Goal: Task Accomplishment & Management: Complete application form

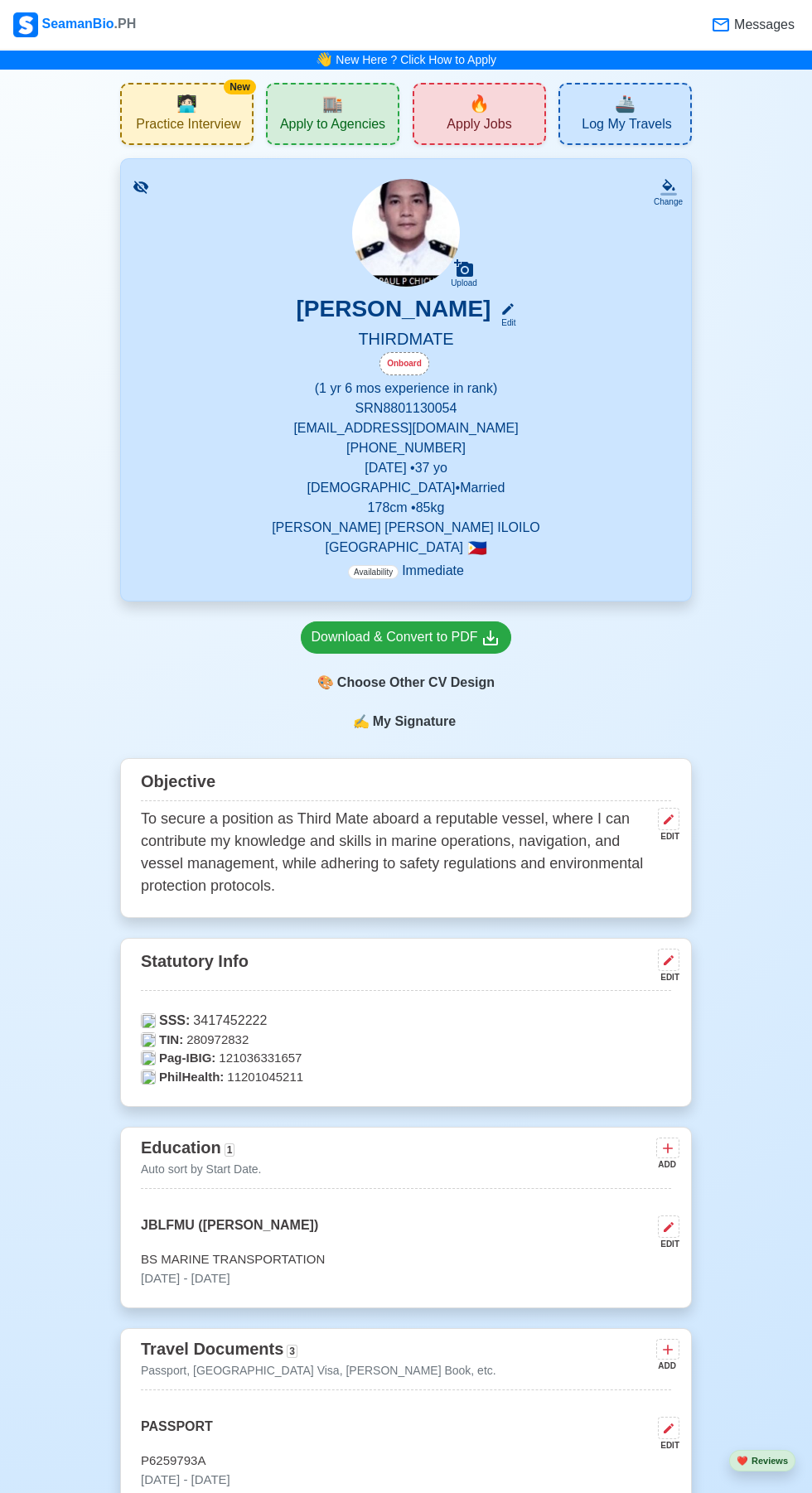
click at [503, 116] on span "Apply Jobs" at bounding box center [478, 127] width 65 height 21
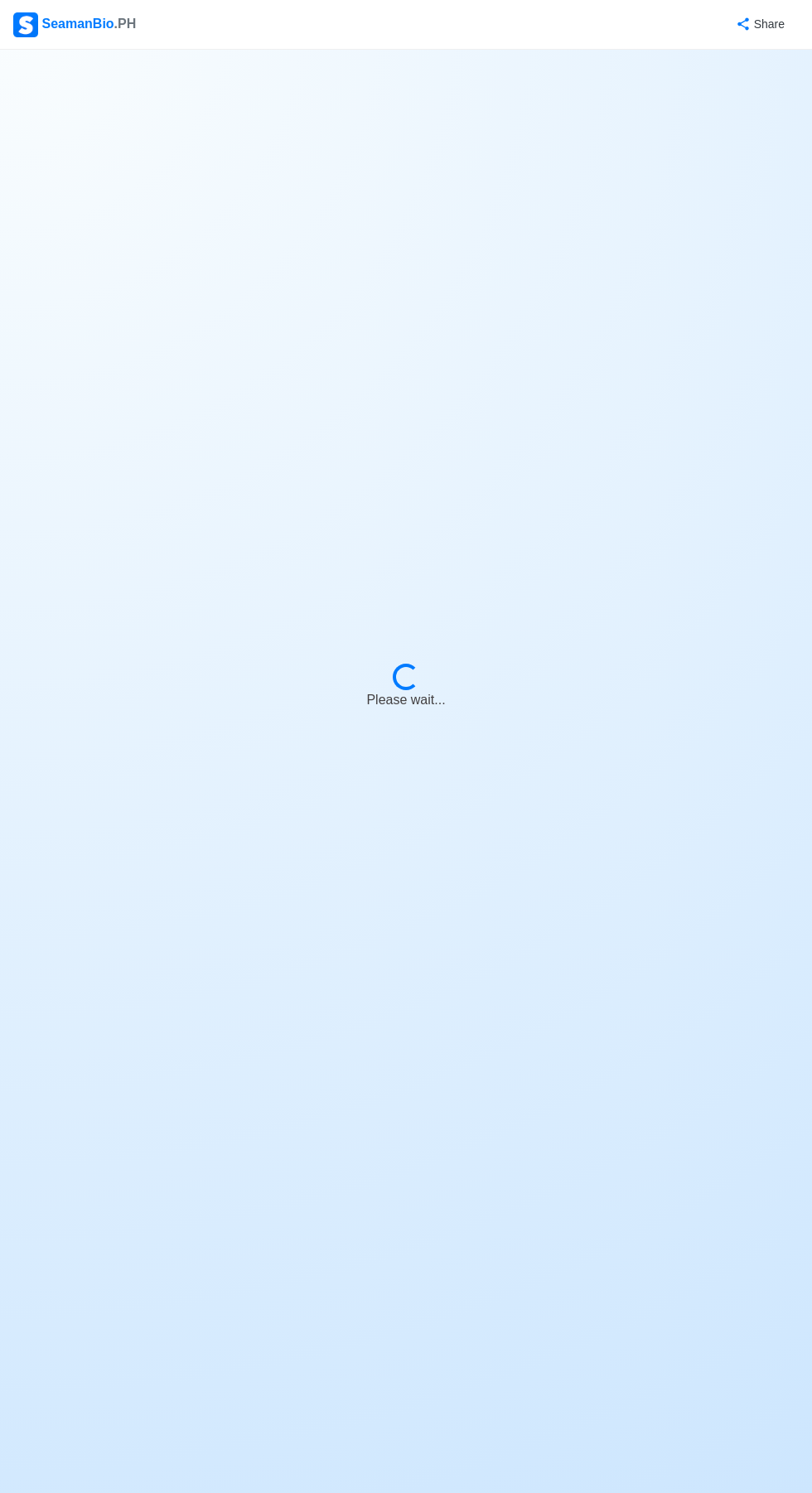
select select "3rd Officer"
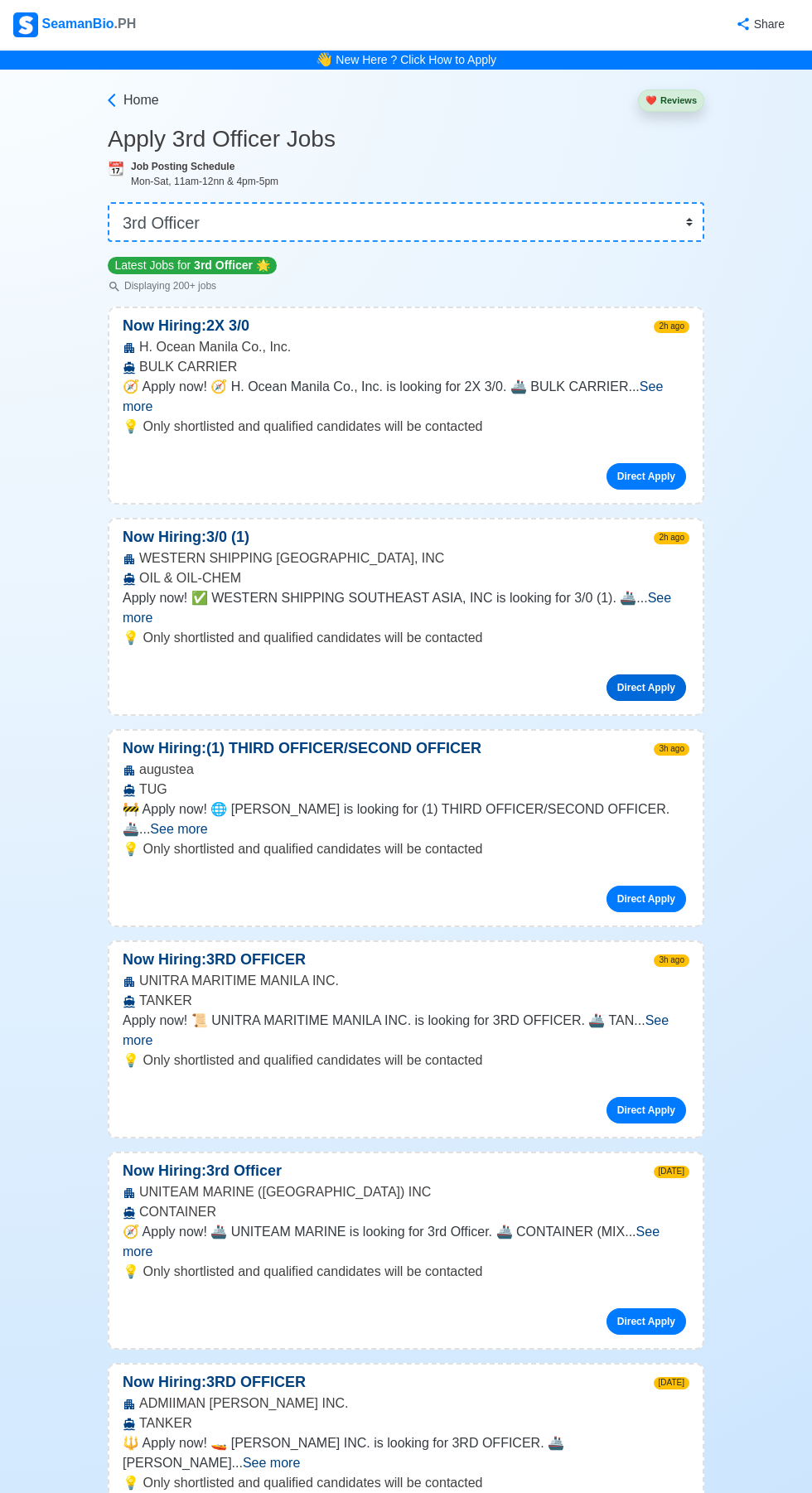
click at [678, 674] on link "Direct Apply" at bounding box center [646, 687] width 79 height 26
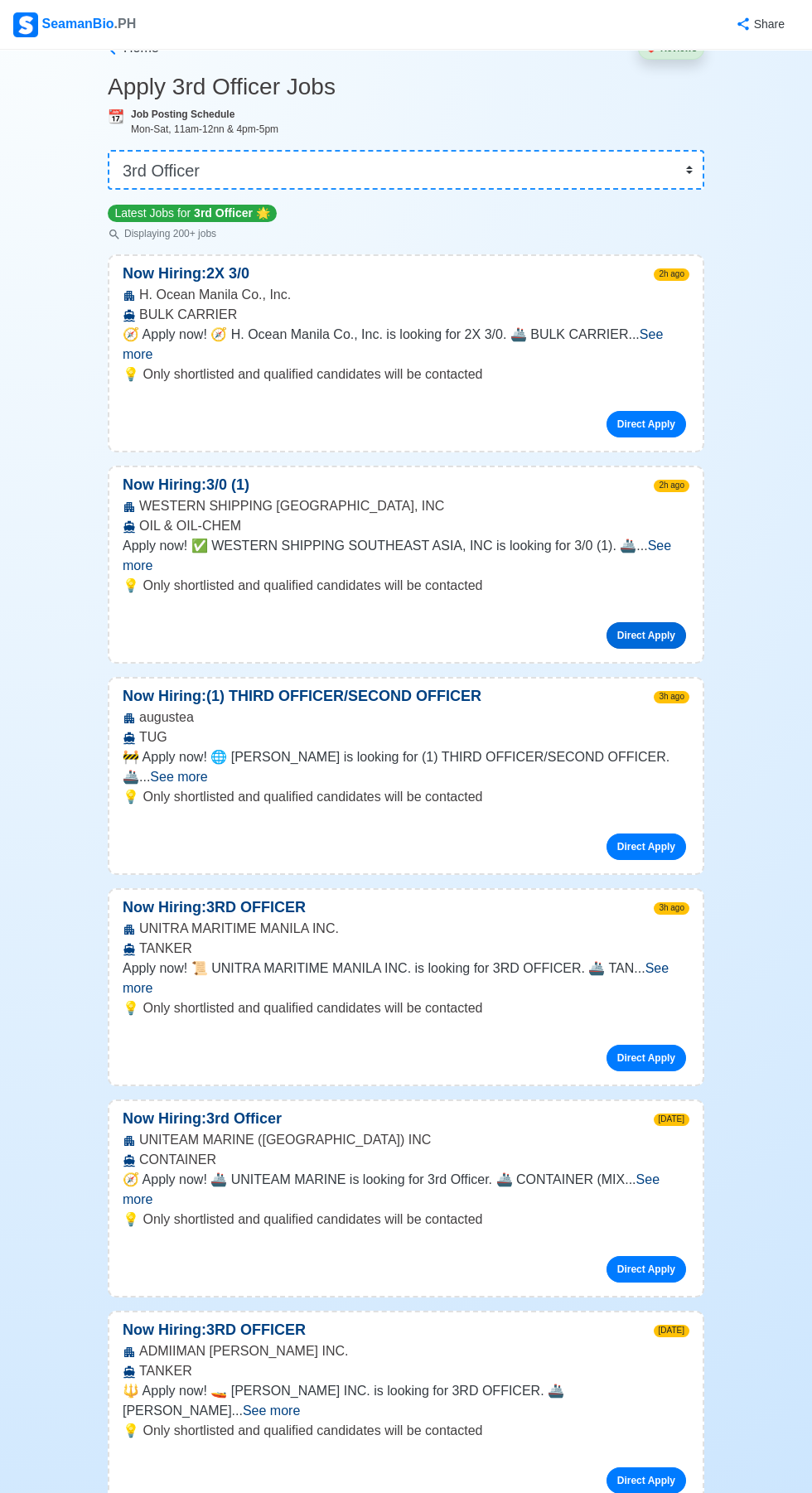
scroll to position [60, 0]
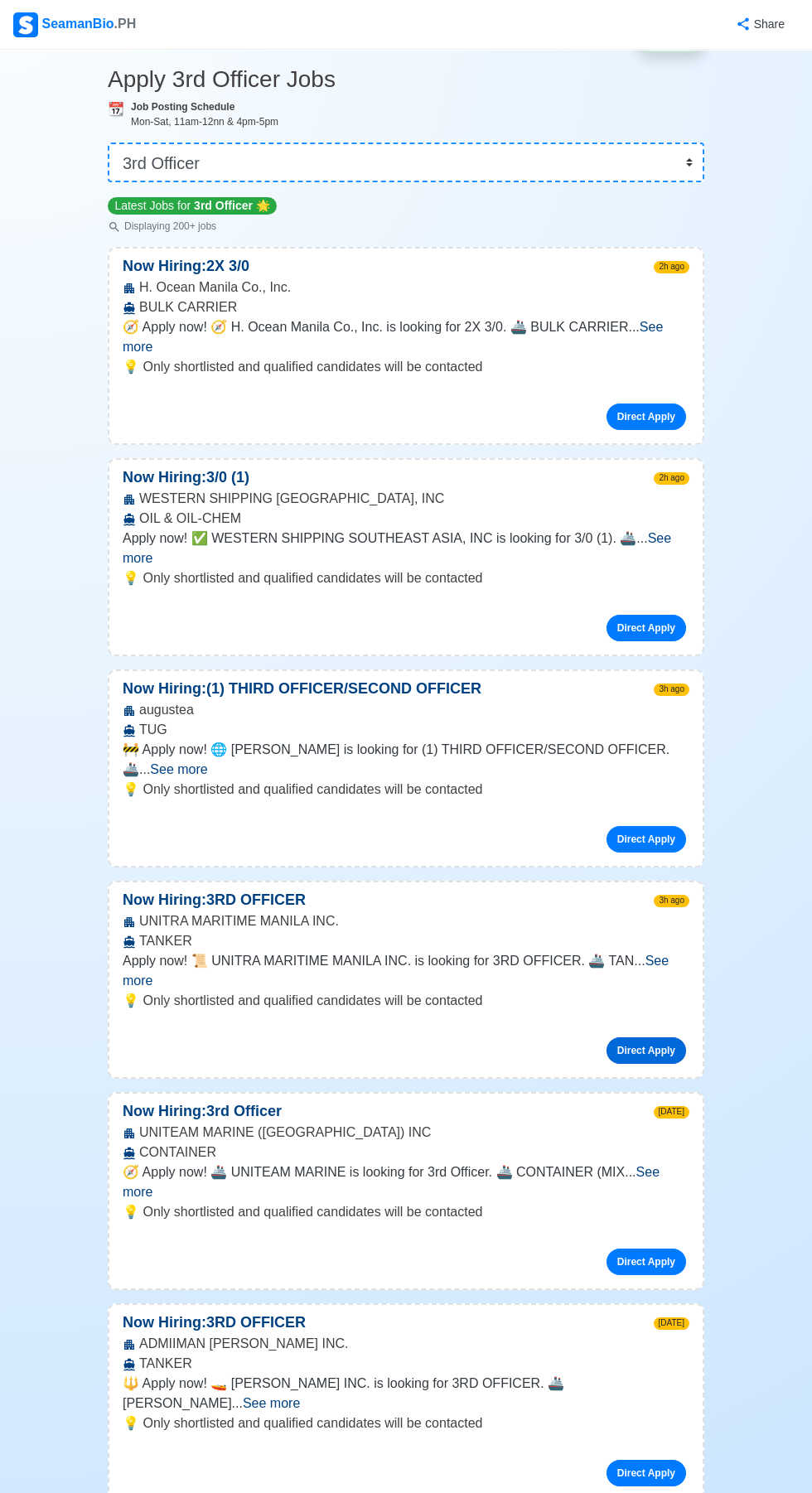
click at [683, 1038] on link "Direct Apply" at bounding box center [646, 1050] width 79 height 26
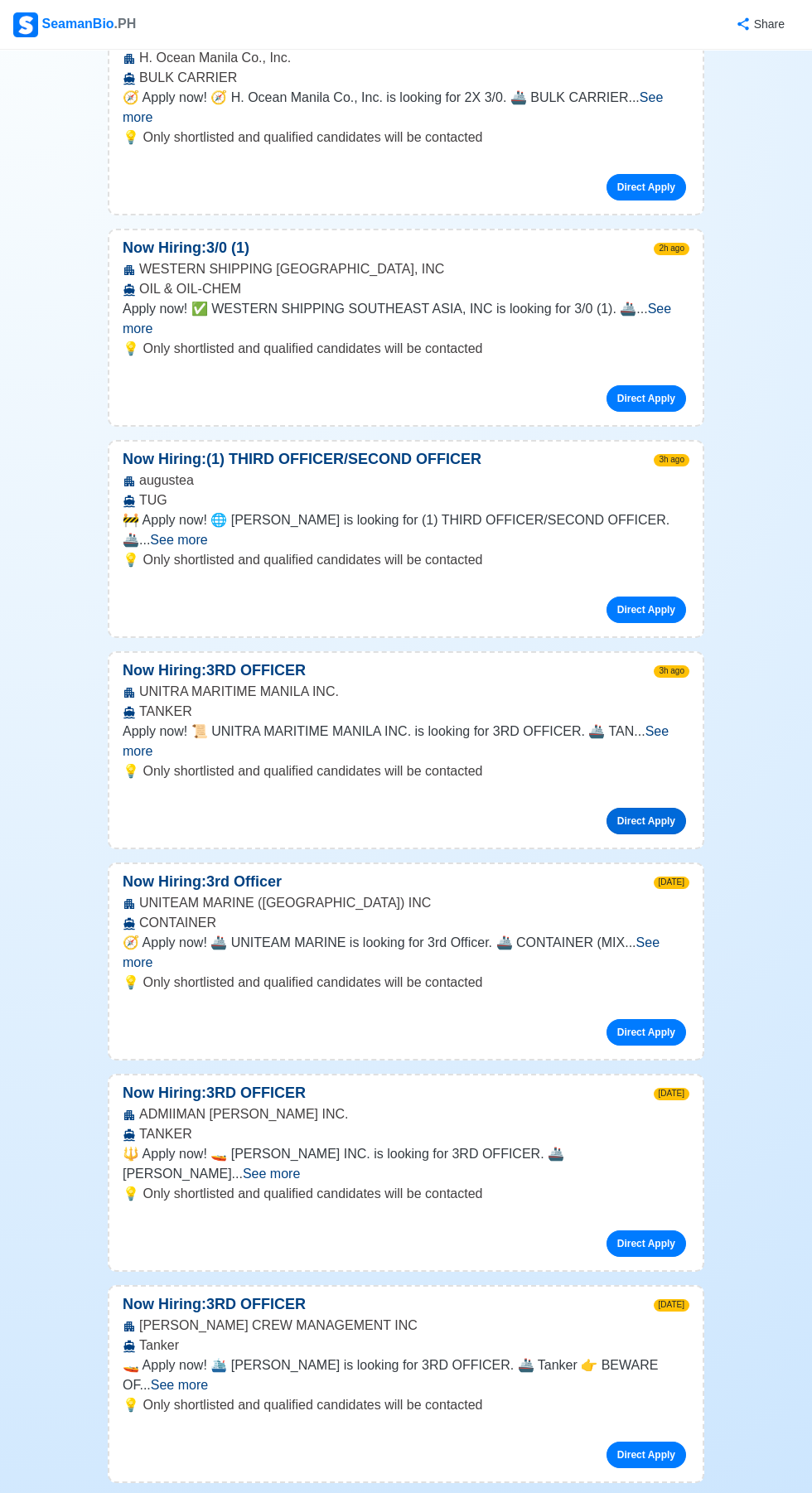
scroll to position [294, 0]
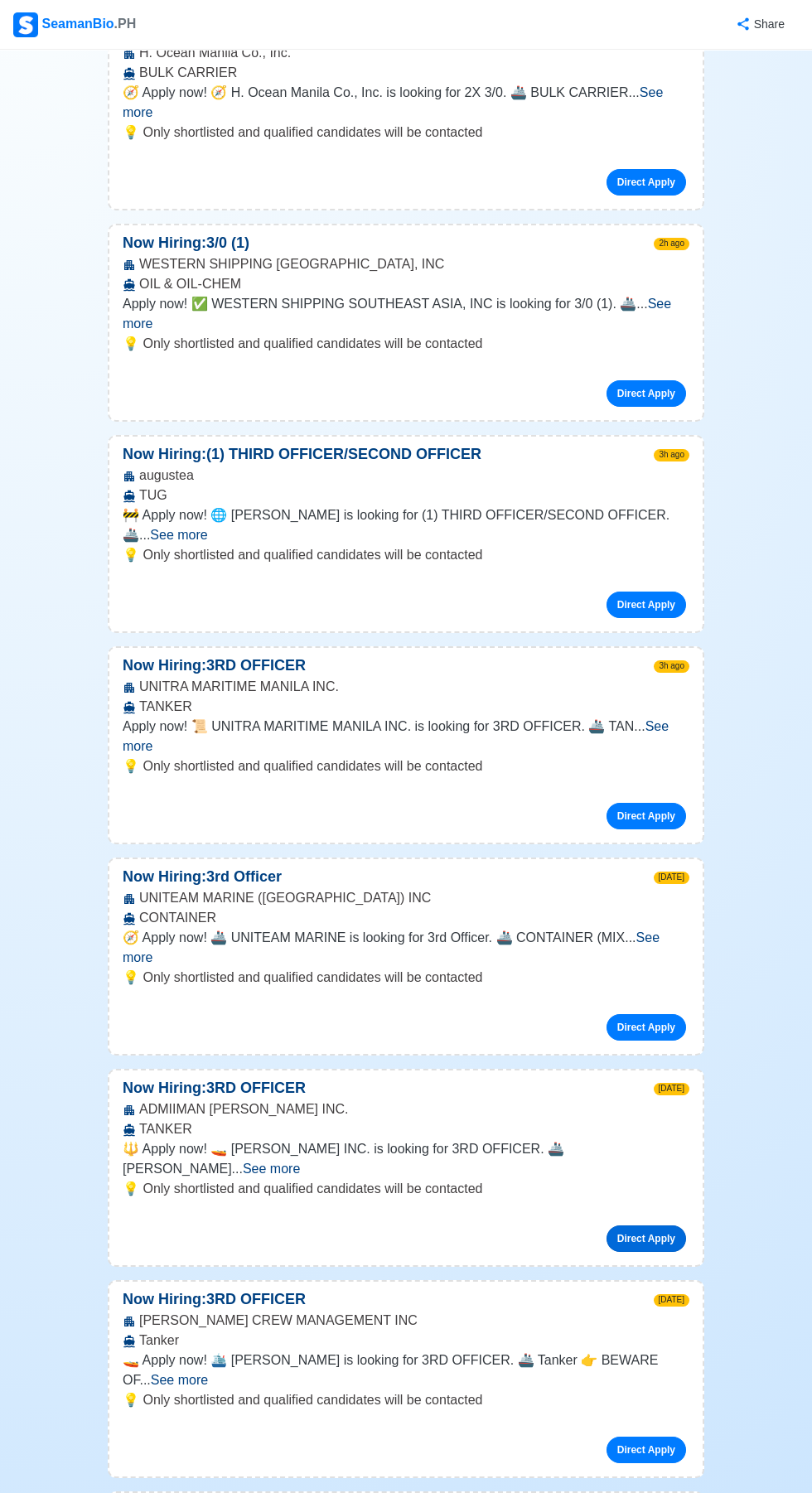
click at [674, 1226] on link "Direct Apply" at bounding box center [646, 1238] width 79 height 26
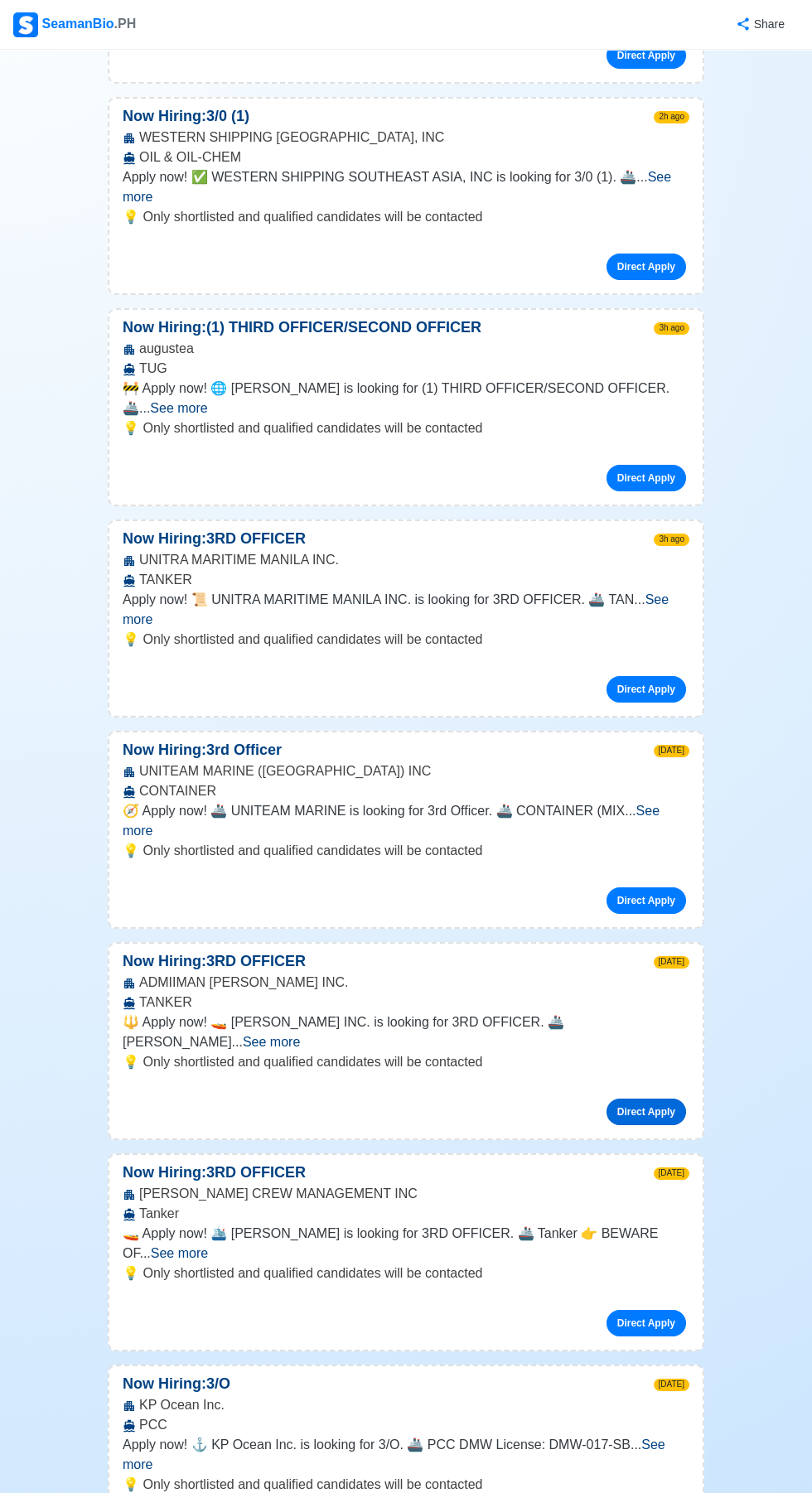
scroll to position [483, 0]
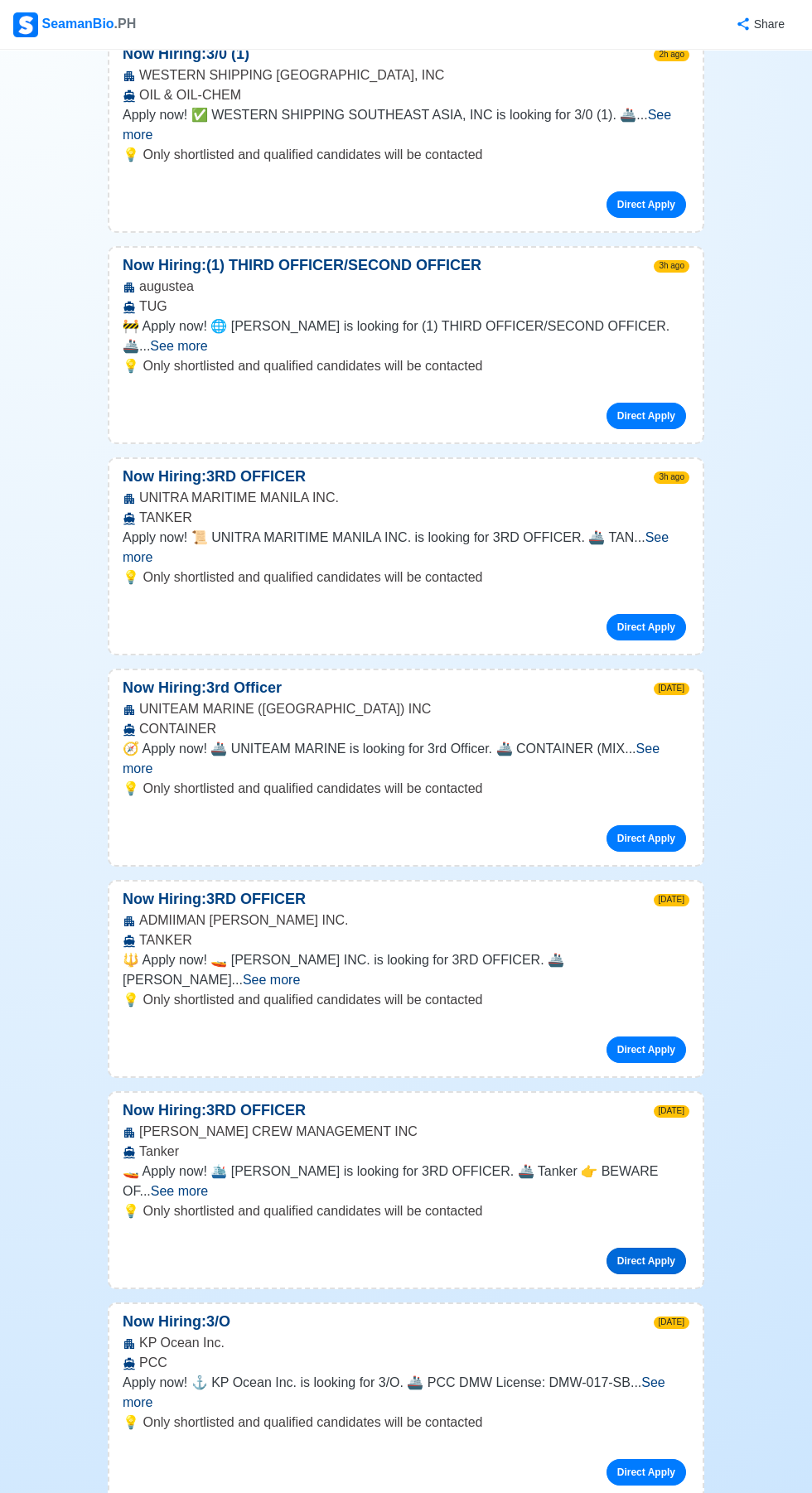
click at [677, 1248] on link "Direct Apply" at bounding box center [646, 1260] width 79 height 26
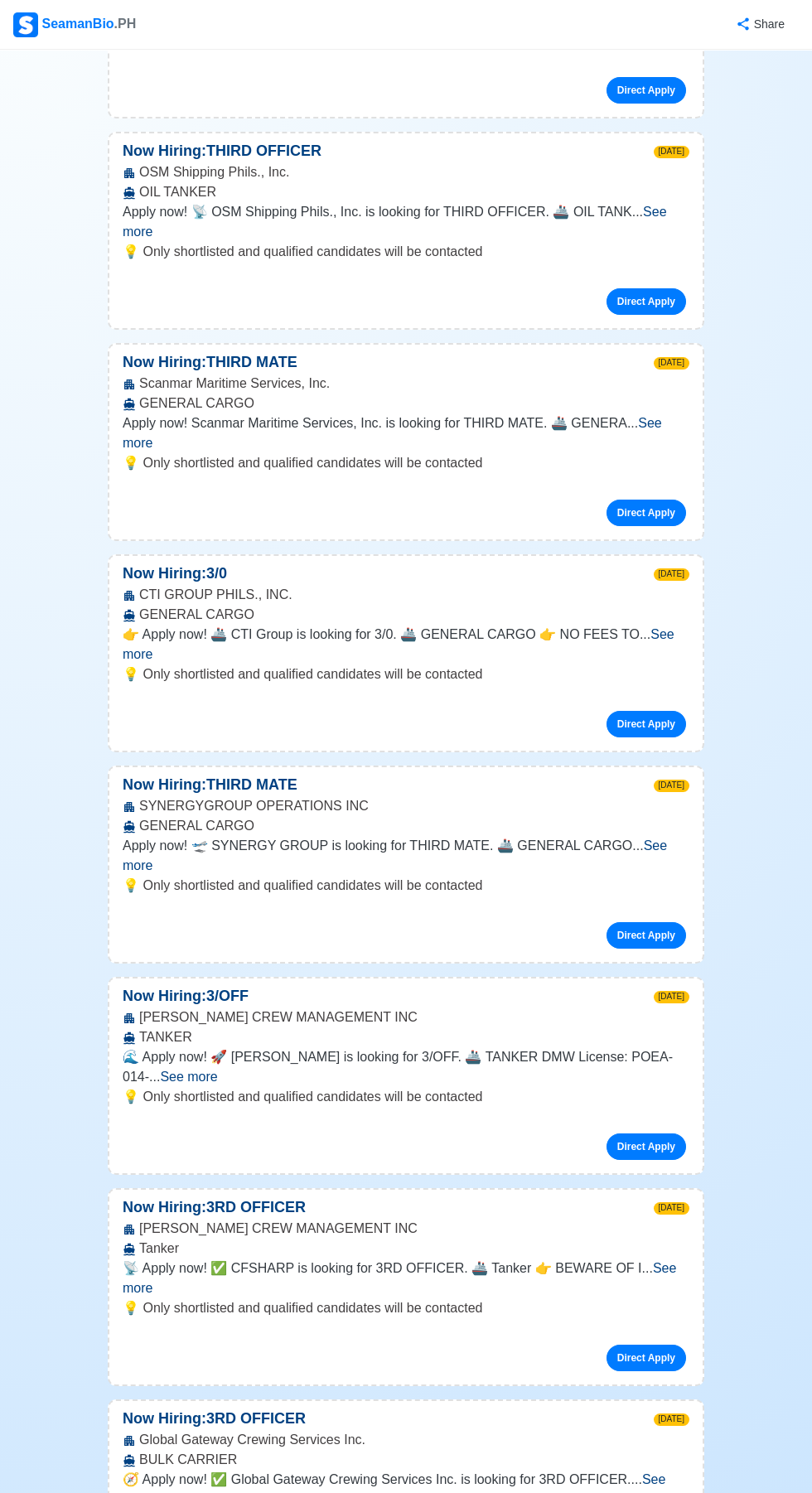
scroll to position [1867, 0]
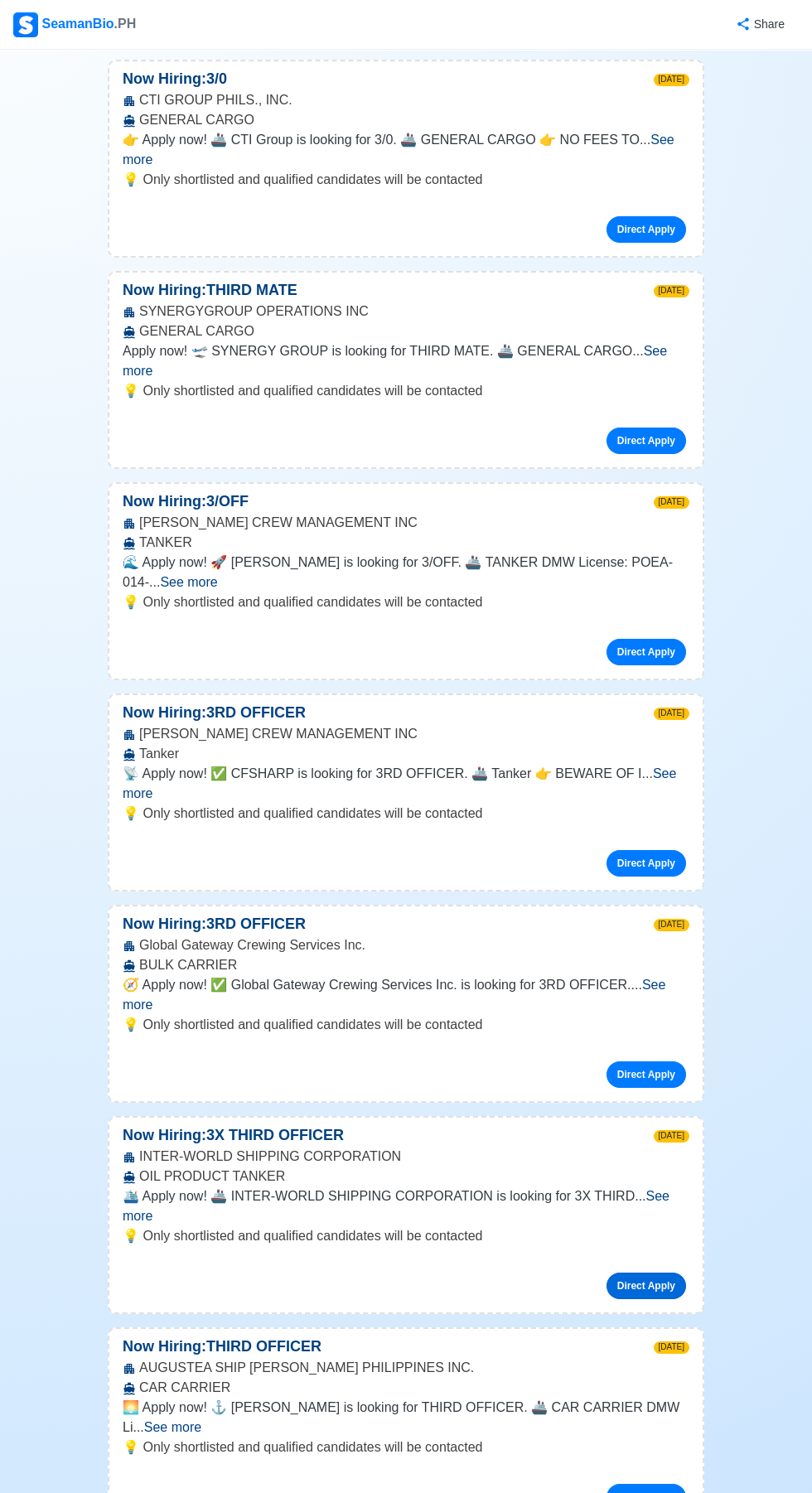
scroll to position [2352, 0]
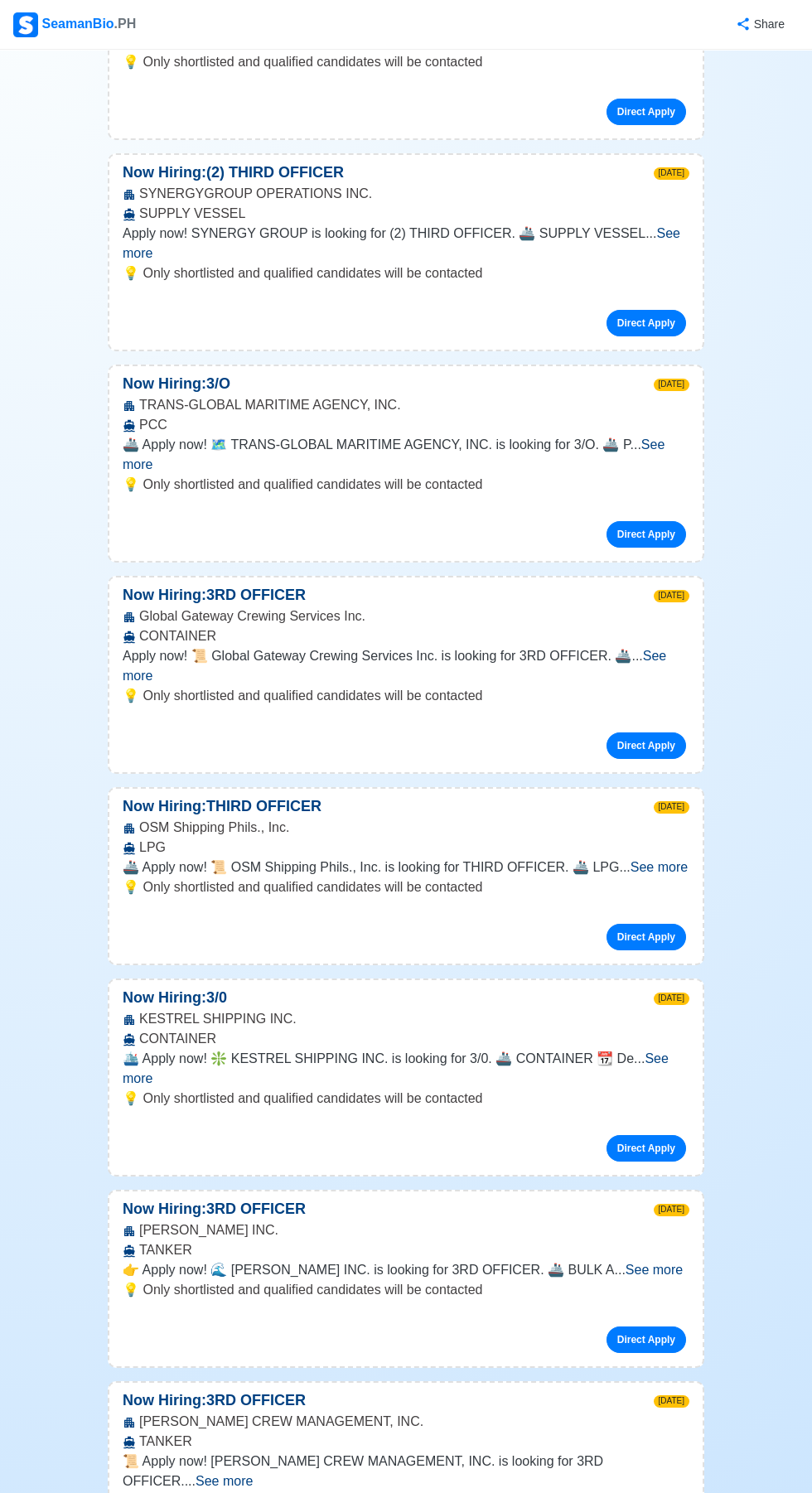
scroll to position [12960, 0]
